Goal: Transaction & Acquisition: Purchase product/service

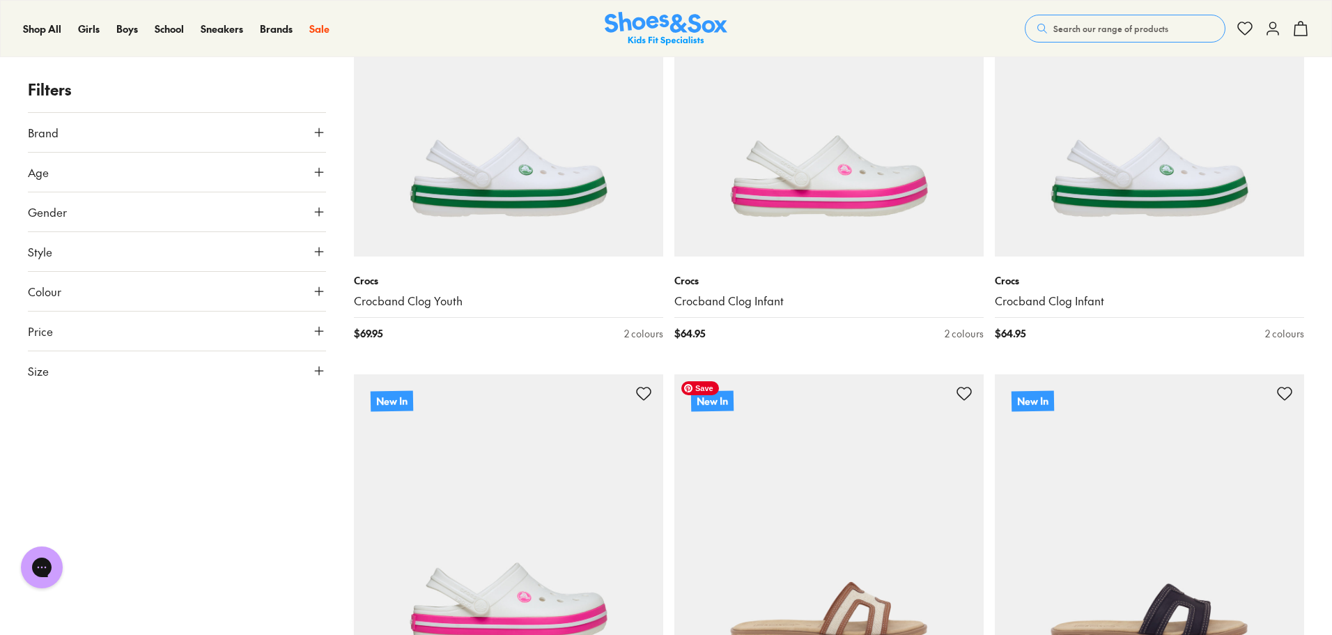
scroll to position [138, 0]
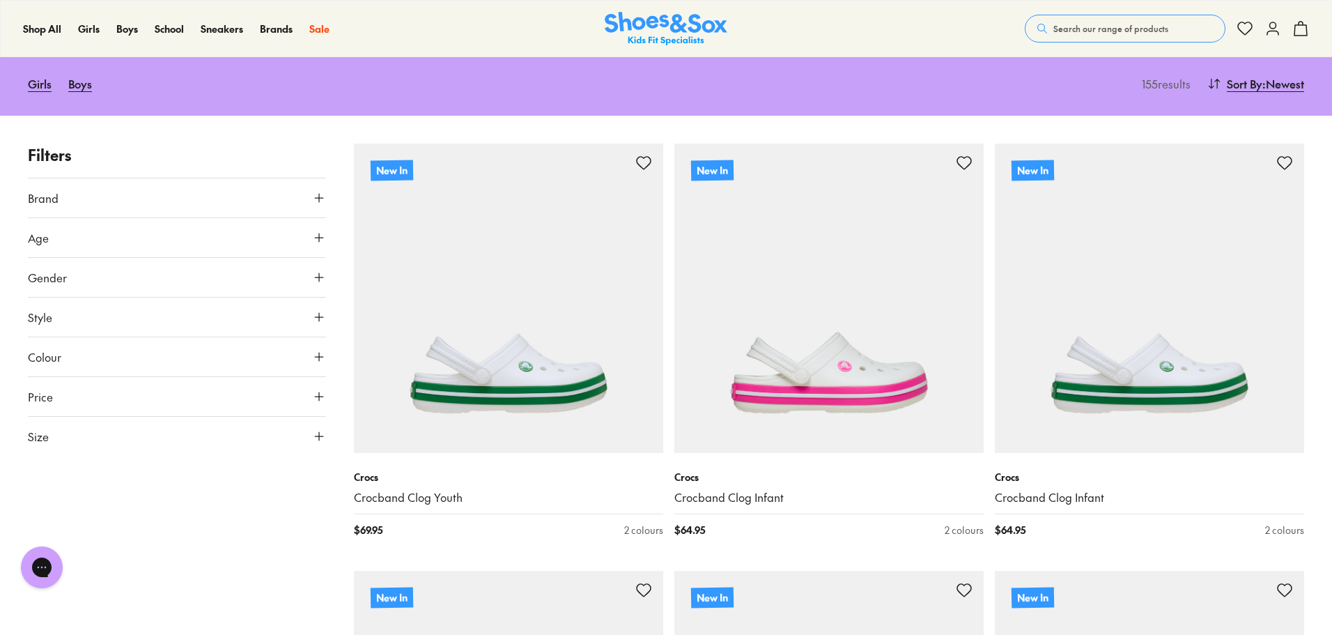
click at [244, 282] on button "Gender" at bounding box center [177, 277] width 298 height 39
click at [204, 322] on label "Boys" at bounding box center [213, 318] width 73 height 26
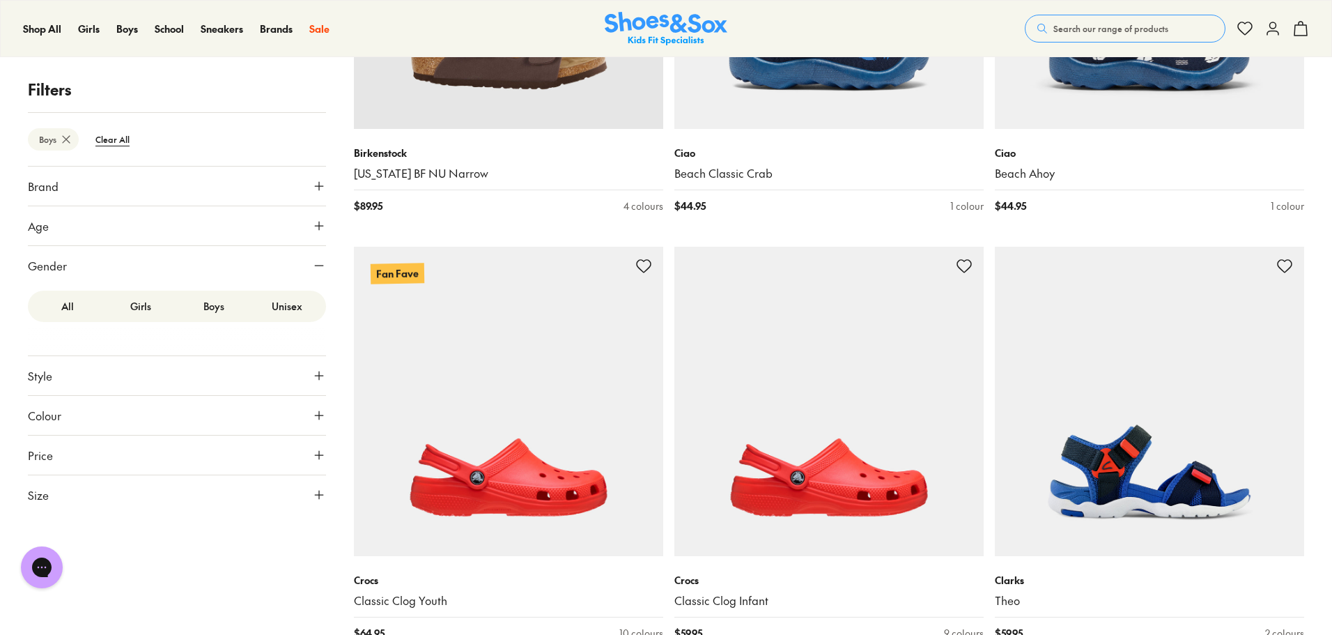
scroll to position [3946, 0]
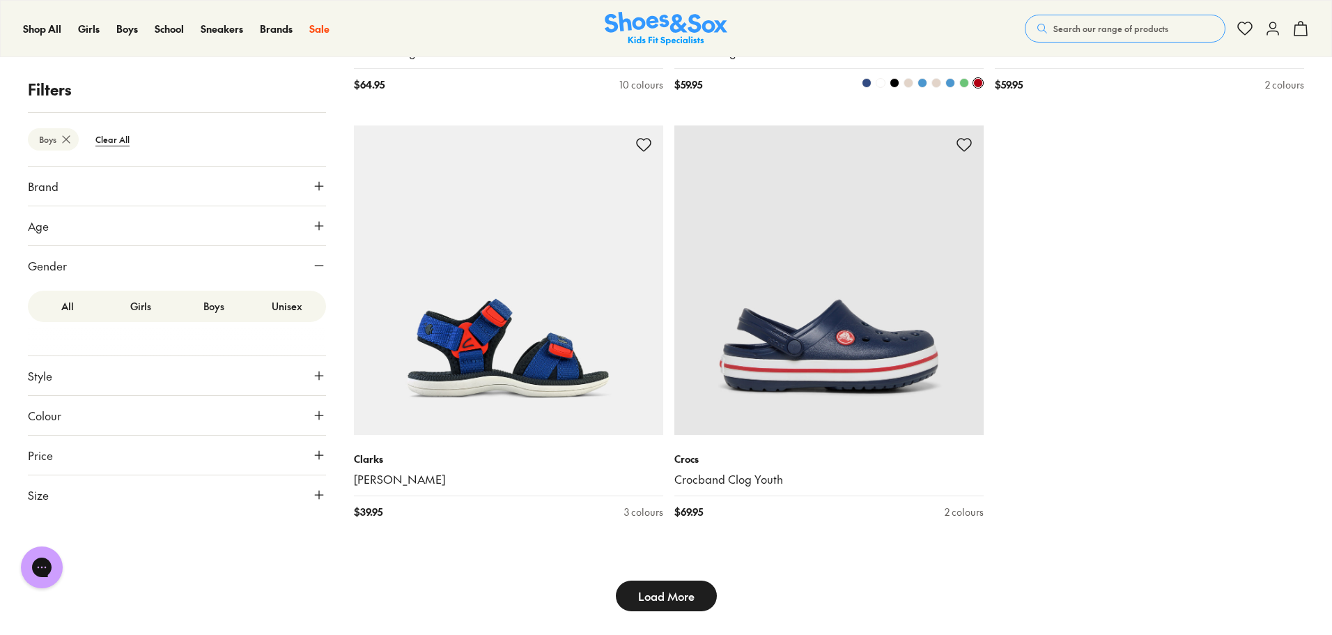
scroll to position [4434, 0]
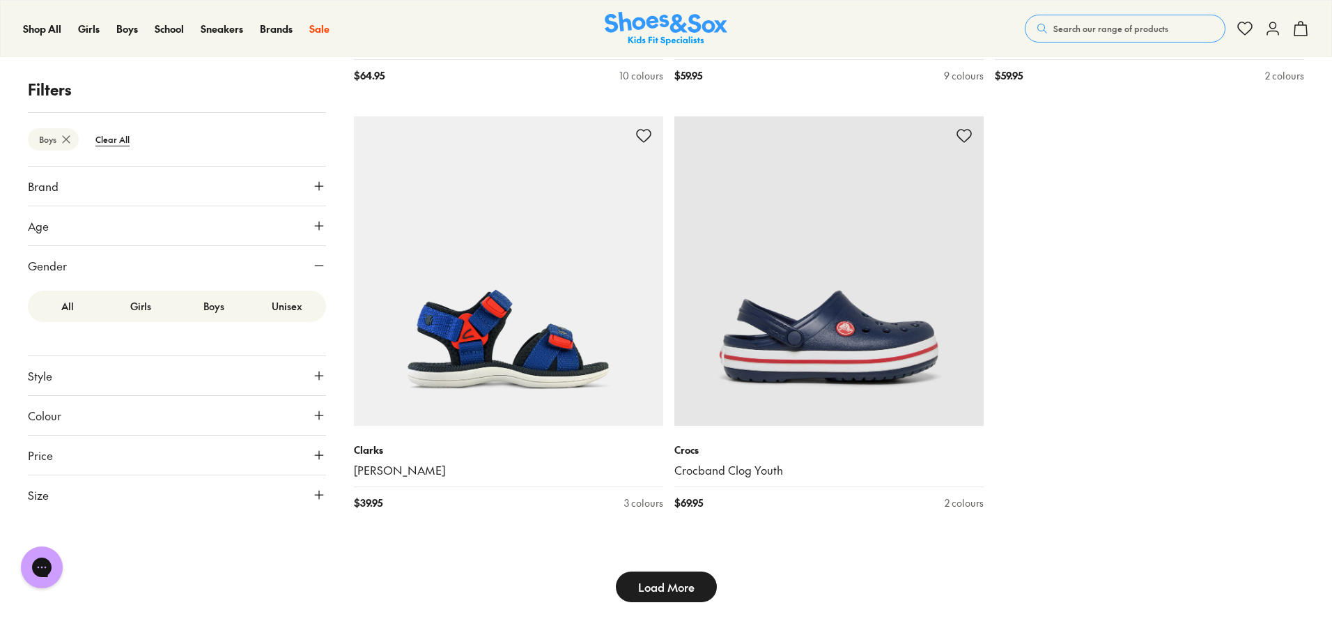
type input "***"
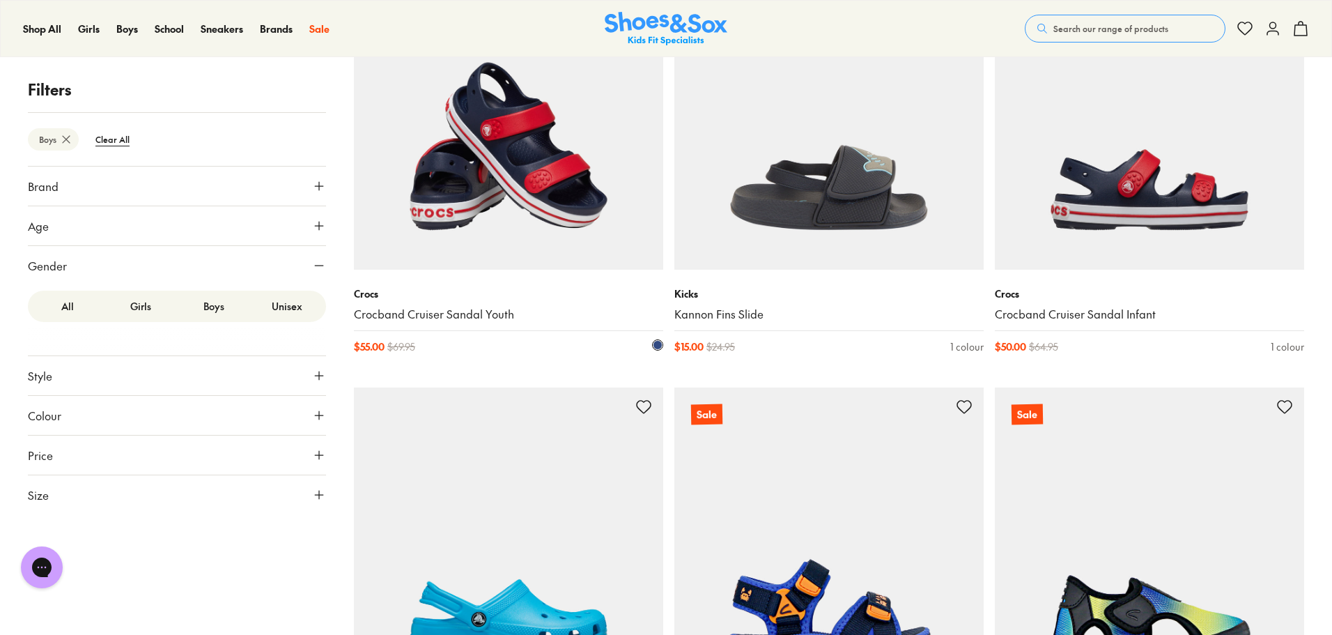
scroll to position [6941, 0]
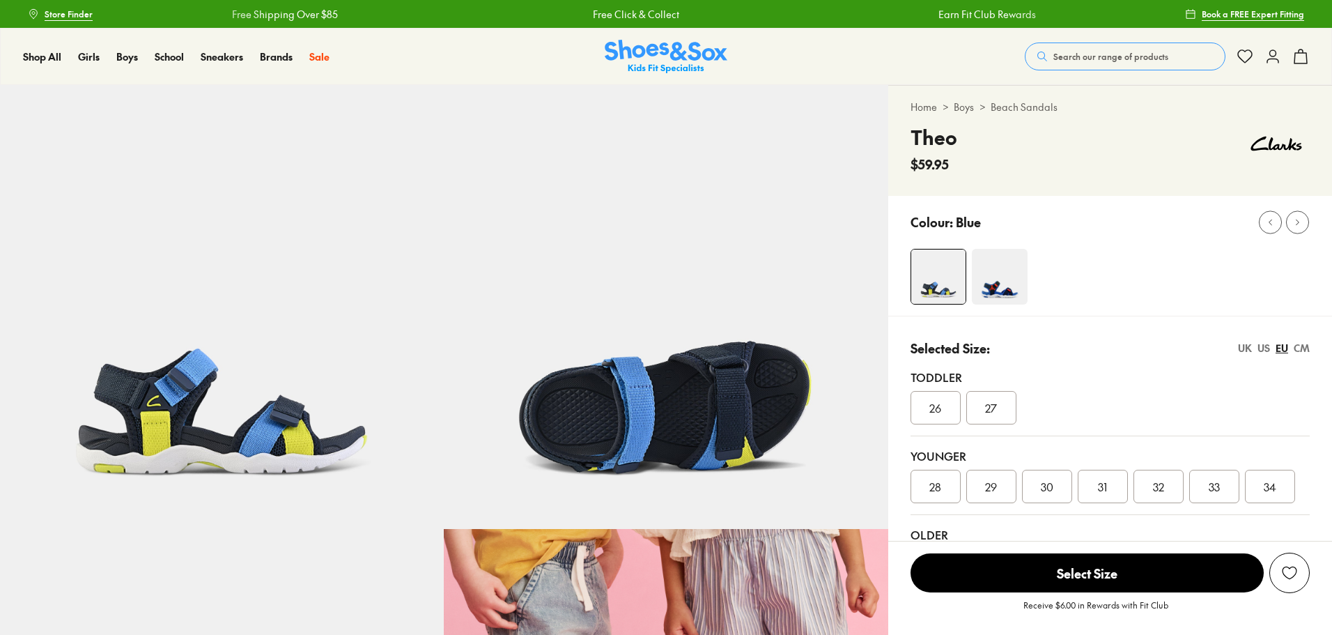
select select "*"
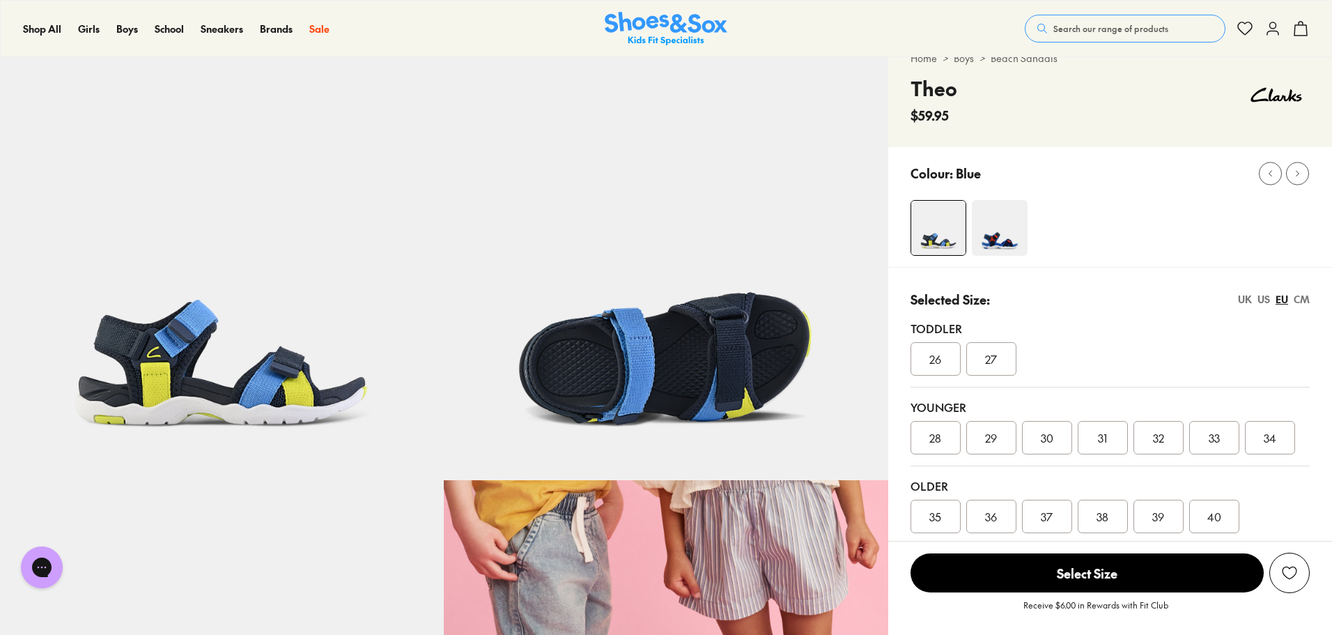
scroll to position [70, 0]
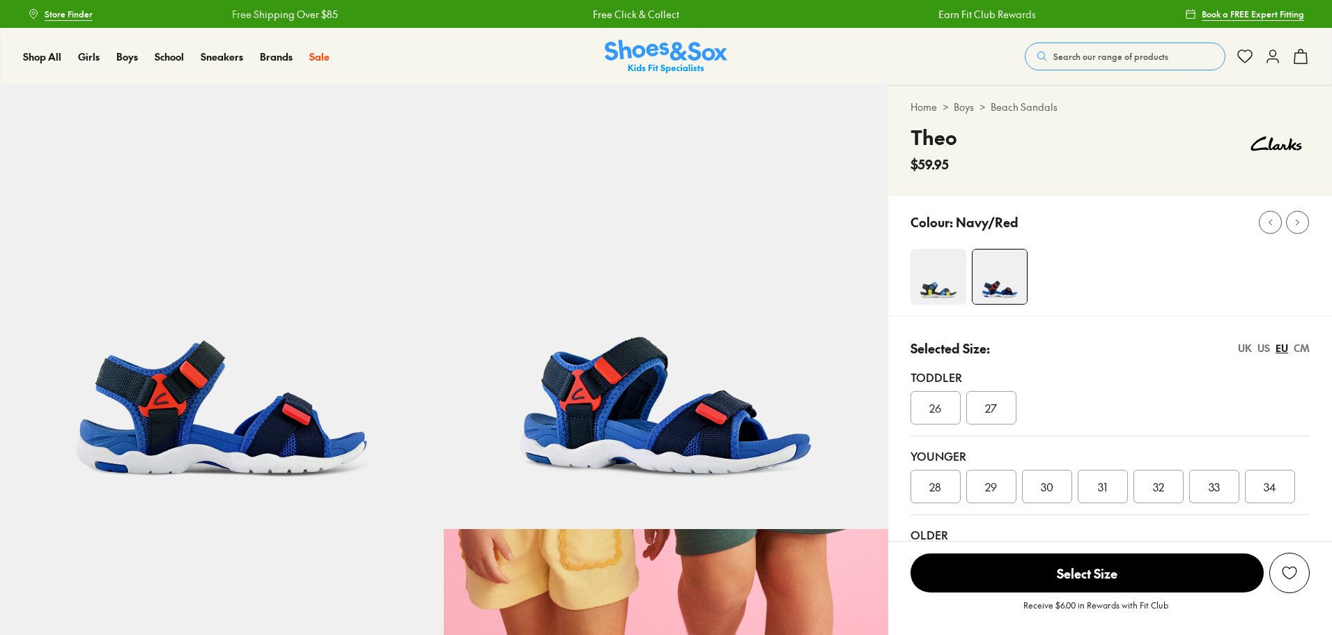
select select "*"
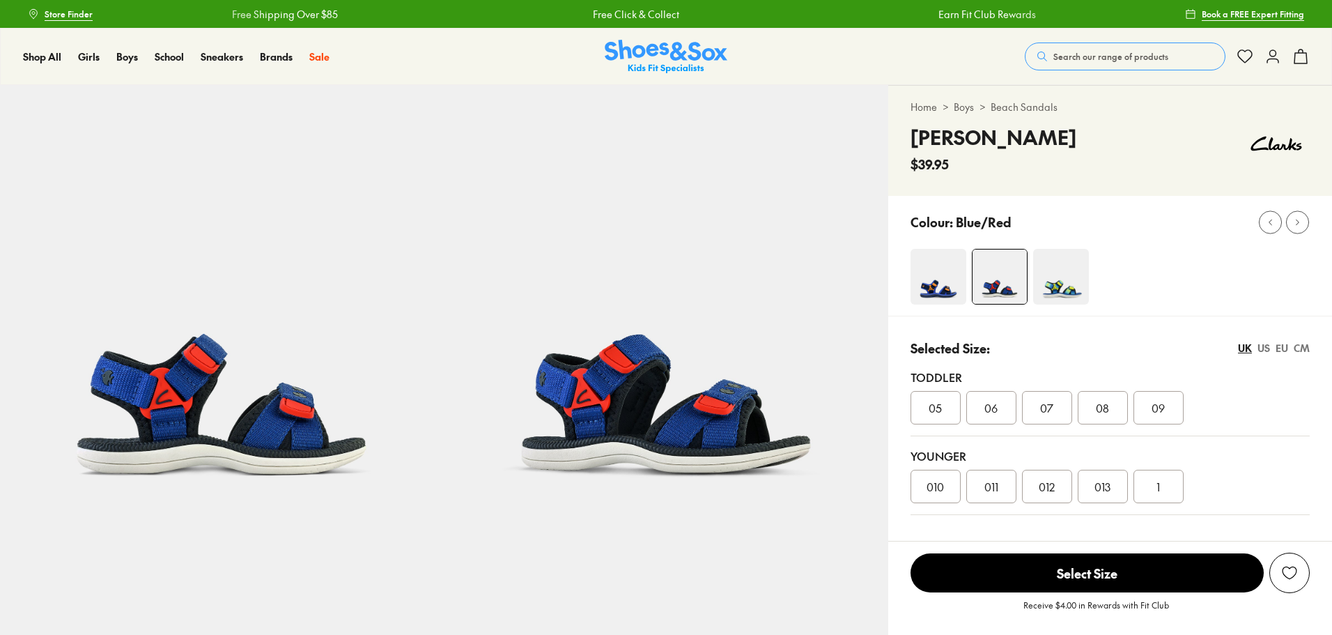
select select "*"
click at [1050, 286] on img at bounding box center [1061, 277] width 56 height 56
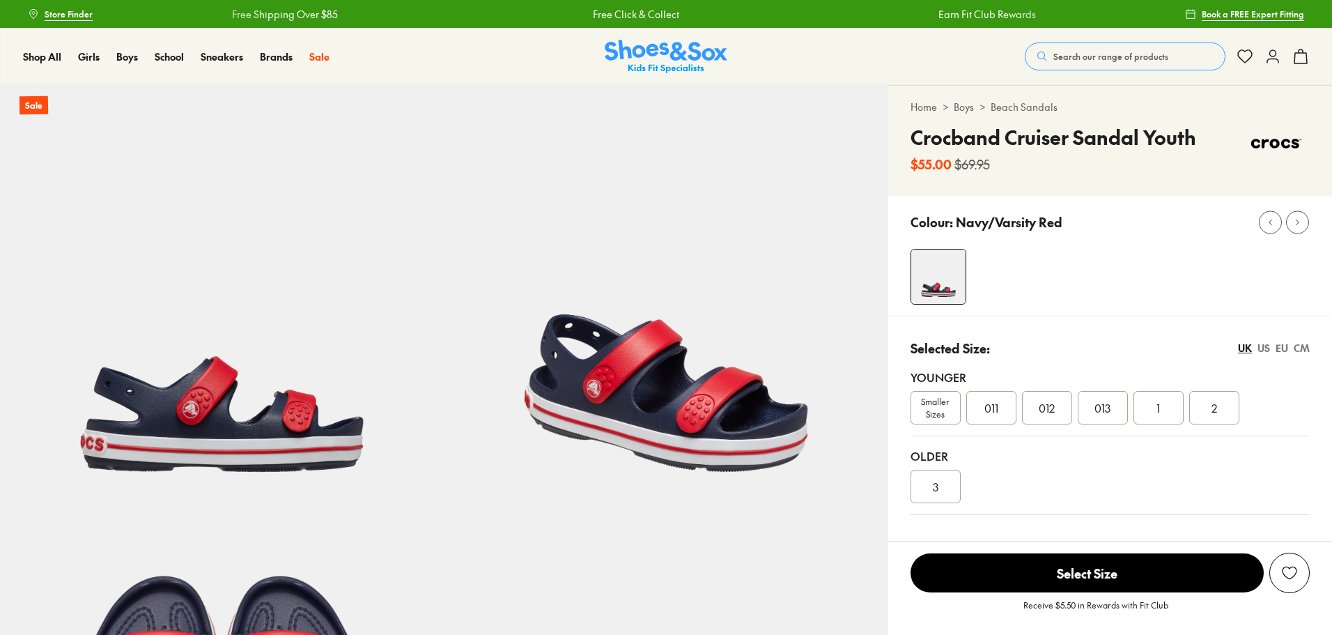
select select "*"
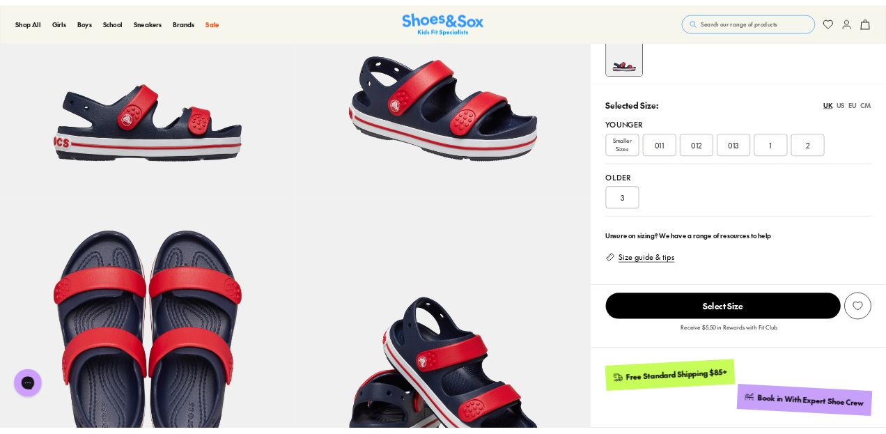
scroll to position [70, 0]
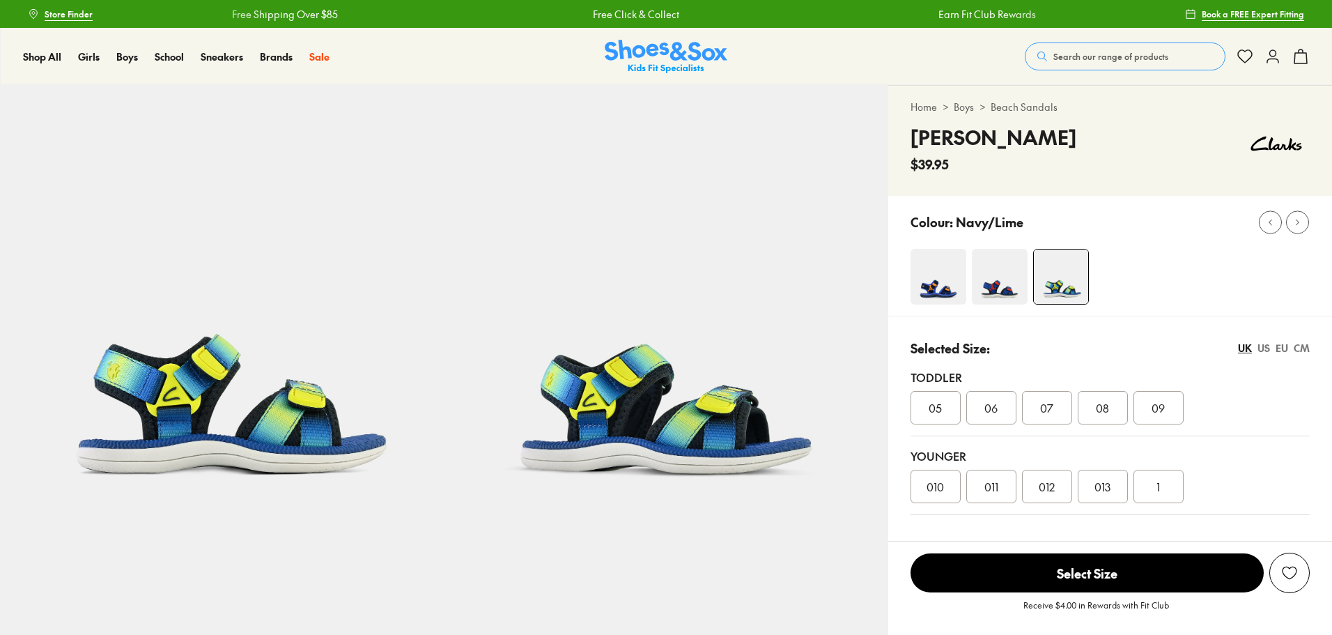
select select "*"
